Goal: Task Accomplishment & Management: Use online tool/utility

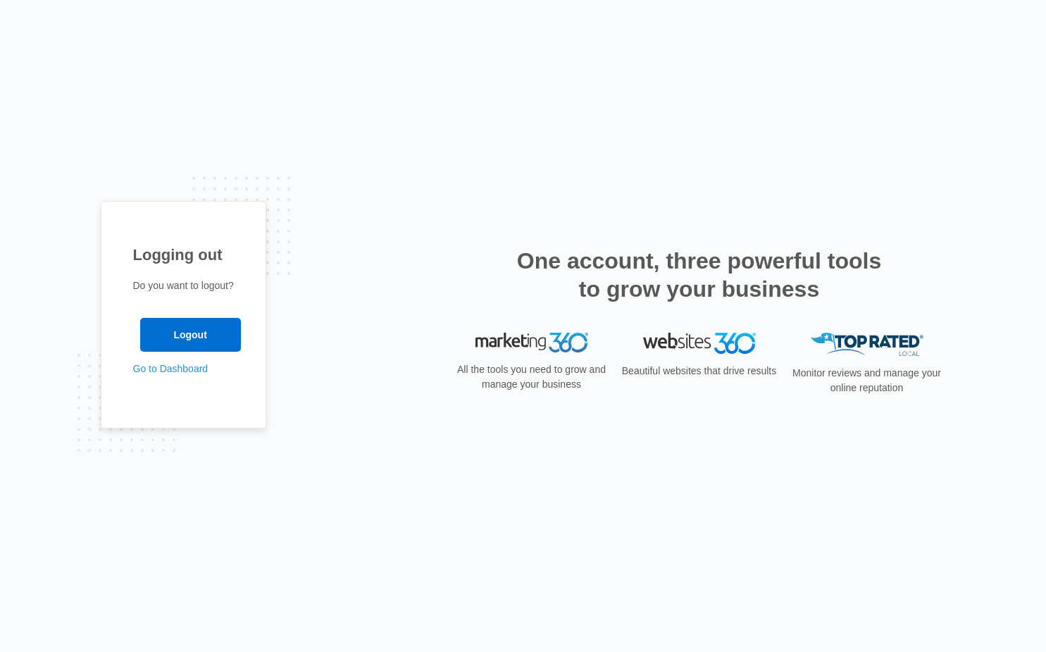
click at [585, 342] on img at bounding box center [531, 342] width 113 height 20
click at [556, 349] on img at bounding box center [531, 342] width 113 height 20
click at [616, 261] on h2 "One account, three powerful tools to grow your business" at bounding box center [699, 275] width 373 height 56
drag, startPoint x: 461, startPoint y: 362, endPoint x: 536, endPoint y: 373, distance: 76.2
click at [462, 363] on p "All the tools you need to grow and manage your business" at bounding box center [532, 377] width 158 height 30
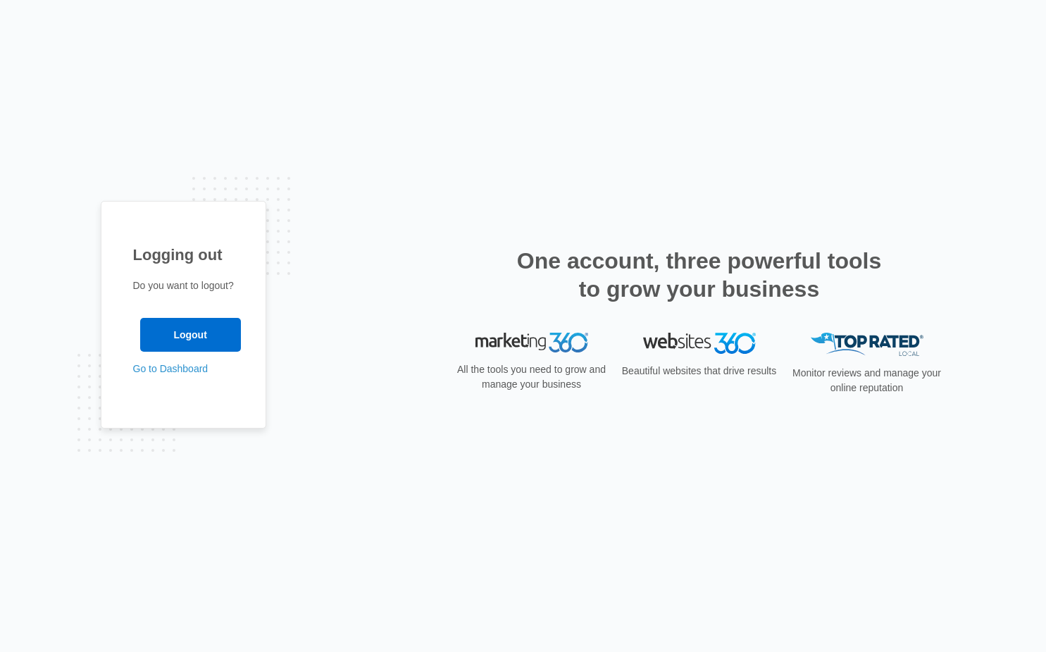
click at [551, 375] on p "All the tools you need to grow and manage your business" at bounding box center [532, 377] width 158 height 30
drag, startPoint x: 556, startPoint y: 220, endPoint x: 560, endPoint y: 246, distance: 26.3
click at [556, 220] on div "Logging out Do you want to logout? Logout Go to Dashboard" at bounding box center [523, 326] width 845 height 250
click at [183, 372] on link "Go to Dashboard" at bounding box center [170, 368] width 75 height 11
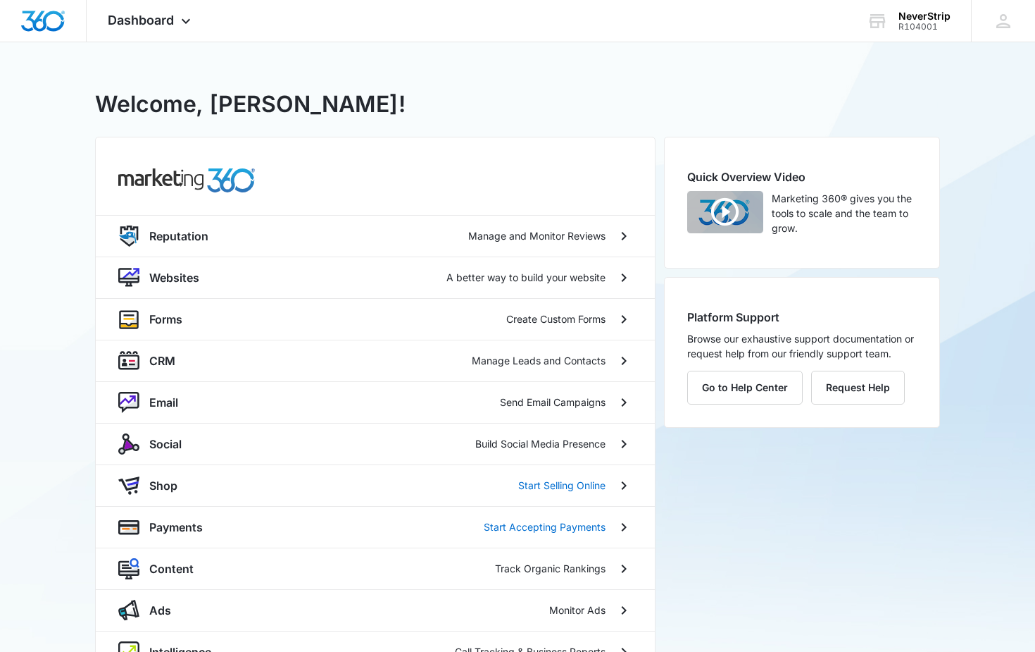
drag, startPoint x: 180, startPoint y: 440, endPoint x: 268, endPoint y: 430, distance: 89.4
click at [181, 442] on p "Social" at bounding box center [165, 443] width 32 height 17
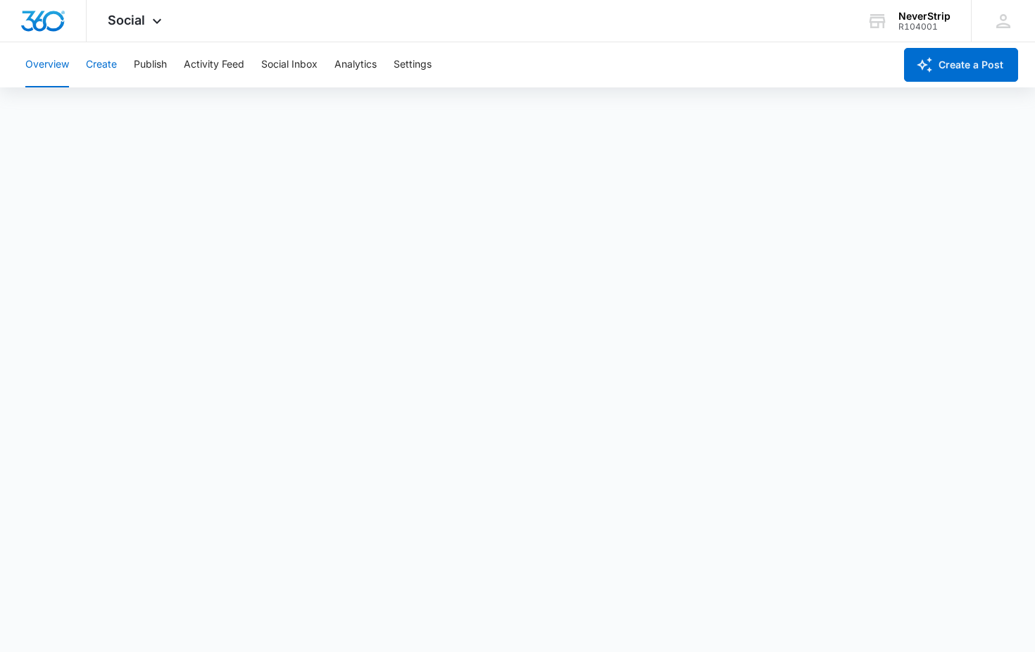
click at [102, 66] on button "Create" at bounding box center [101, 64] width 31 height 45
